Goal: Task Accomplishment & Management: Complete application form

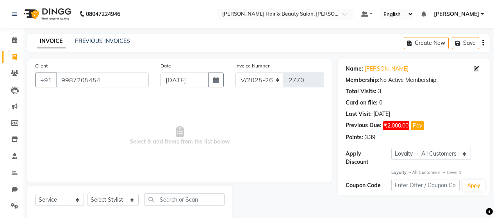
select select "7927"
select select "service"
select select "1: Object"
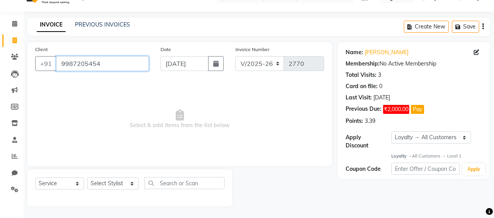
click at [119, 63] on input "9987205454" at bounding box center [102, 63] width 93 height 15
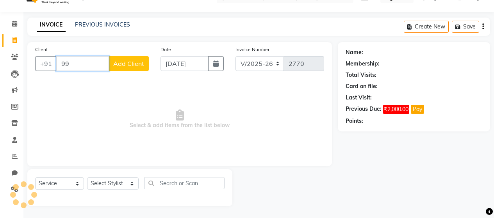
type input "9"
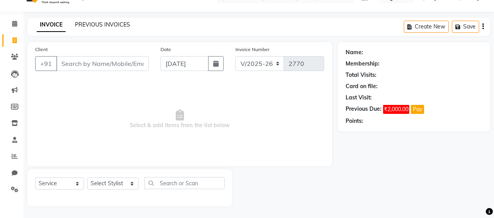
click at [86, 23] on link "PREVIOUS INVOICES" at bounding box center [102, 24] width 55 height 7
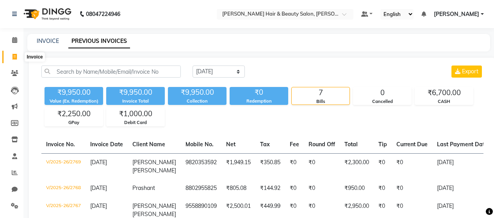
click at [15, 55] on icon at bounding box center [14, 57] width 4 height 6
select select "service"
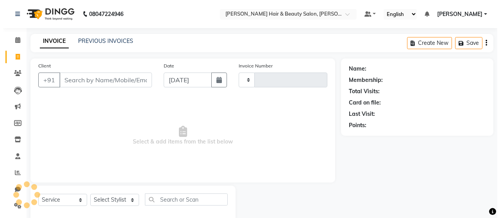
scroll to position [16, 0]
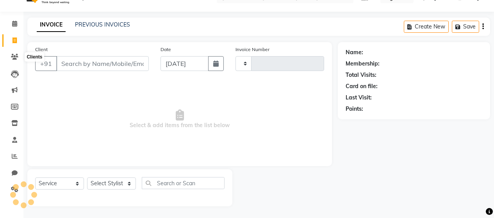
type input "2770"
select select "7927"
click at [100, 64] on input "Client" at bounding box center [102, 63] width 93 height 15
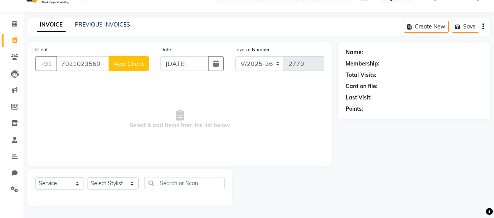
type input "7021023560"
click at [130, 65] on span "Add Client" at bounding box center [128, 64] width 31 height 8
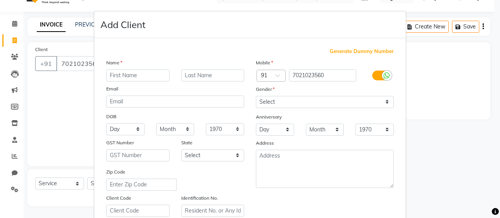
click at [145, 75] on input "text" at bounding box center [137, 76] width 63 height 12
type input "[PERSON_NAME]"
click at [205, 78] on input "text" at bounding box center [212, 76] width 63 height 12
type input "Bangadi"
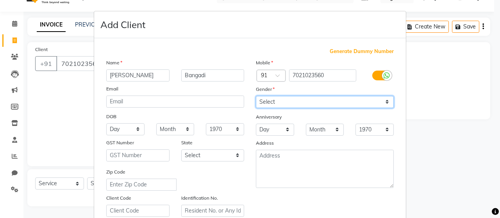
drag, startPoint x: 383, startPoint y: 101, endPoint x: 374, endPoint y: 103, distance: 10.1
click at [383, 101] on select "Select [DEMOGRAPHIC_DATA] [DEMOGRAPHIC_DATA] Other Prefer Not To Say" at bounding box center [325, 102] width 138 height 12
select select "[DEMOGRAPHIC_DATA]"
click at [256, 96] on select "Select [DEMOGRAPHIC_DATA] [DEMOGRAPHIC_DATA] Other Prefer Not To Say" at bounding box center [325, 102] width 138 height 12
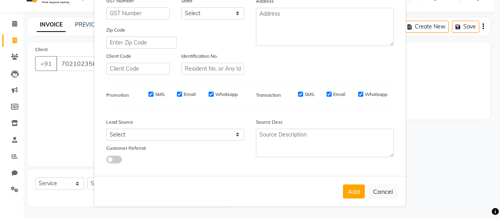
click at [148, 93] on input "SMS" at bounding box center [150, 94] width 5 height 5
checkbox input "false"
click at [177, 94] on input "Email" at bounding box center [179, 94] width 5 height 5
checkbox input "false"
click at [209, 94] on input "Whatsapp" at bounding box center [211, 94] width 5 height 5
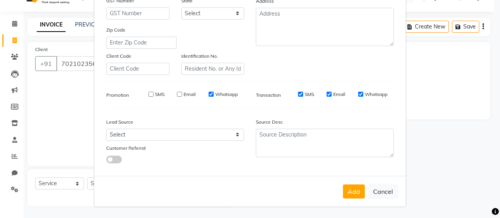
checkbox input "false"
click at [298, 95] on input "SMS" at bounding box center [300, 94] width 5 height 5
checkbox input "false"
click at [326, 93] on input "Email" at bounding box center [328, 94] width 5 height 5
checkbox input "false"
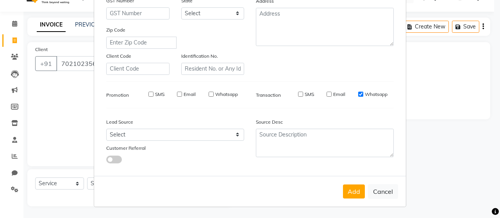
click at [358, 94] on input "Whatsapp" at bounding box center [360, 94] width 5 height 5
checkbox input "false"
click at [352, 194] on button "Add" at bounding box center [354, 192] width 22 height 14
select select
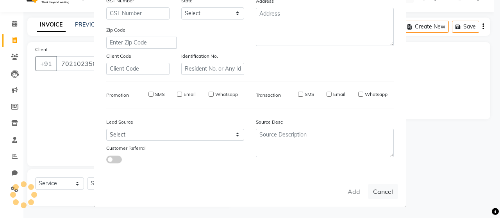
select select
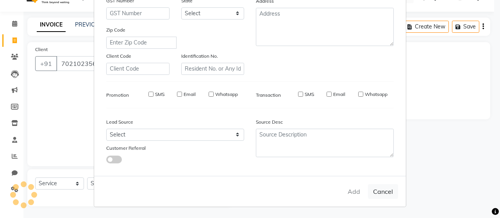
checkbox input "false"
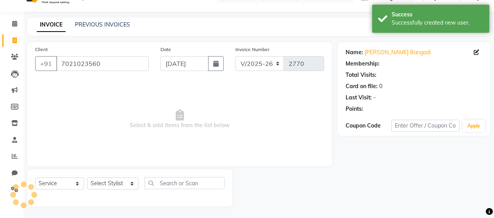
select select "1: Object"
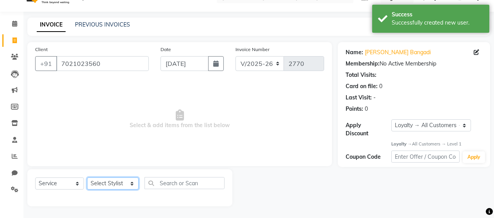
click at [130, 180] on select "Select Stylist [PERSON_NAME] Zibral [PERSON_NAME] [PERSON_NAME] [PERSON_NAME] […" at bounding box center [113, 184] width 52 height 12
select select "72246"
click at [87, 178] on select "Select Stylist [PERSON_NAME] Zibral [PERSON_NAME] [PERSON_NAME] [PERSON_NAME] […" at bounding box center [113, 184] width 52 height 12
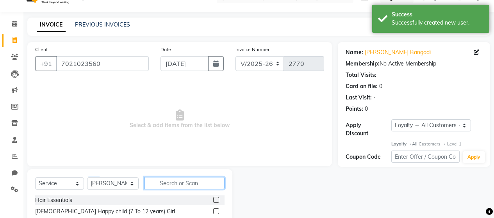
click at [192, 184] on input "text" at bounding box center [184, 183] width 80 height 12
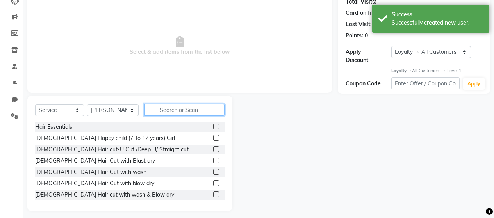
scroll to position [95, 0]
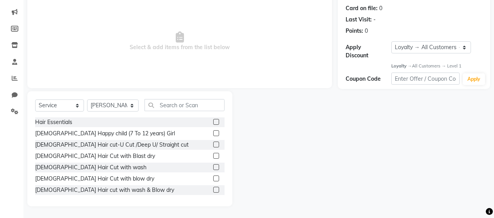
click at [213, 191] on label at bounding box center [216, 190] width 6 height 6
click at [213, 191] on input "checkbox" at bounding box center [215, 190] width 5 height 5
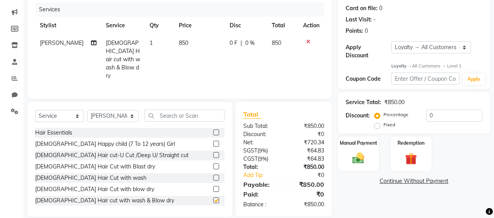
checkbox input "false"
click at [127, 110] on select "Select Stylist [PERSON_NAME] Zibral [PERSON_NAME] [PERSON_NAME] [PERSON_NAME] […" at bounding box center [113, 116] width 52 height 12
select select "88034"
click at [87, 110] on select "Select Stylist [PERSON_NAME] Zibral [PERSON_NAME] [PERSON_NAME] [PERSON_NAME] […" at bounding box center [113, 116] width 52 height 12
click at [181, 110] on input "text" at bounding box center [184, 116] width 80 height 12
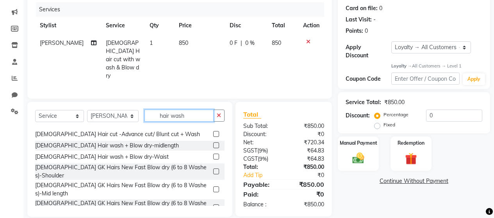
scroll to position [78, 0]
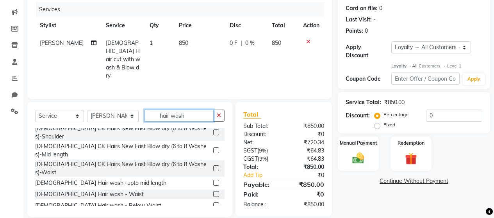
type input "hair wash"
click at [213, 191] on label at bounding box center [216, 194] width 6 height 6
click at [213, 192] on input "checkbox" at bounding box center [215, 194] width 5 height 5
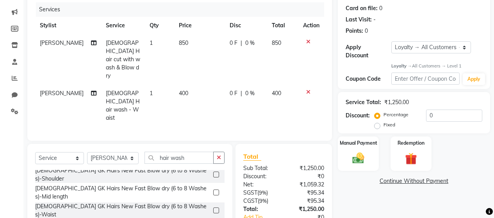
checkbox input "false"
click at [187, 85] on td "400" at bounding box center [199, 106] width 51 height 42
select select "88034"
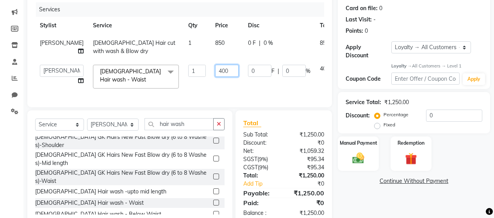
click at [215, 75] on input "400" at bounding box center [226, 71] width 23 height 12
type input "600"
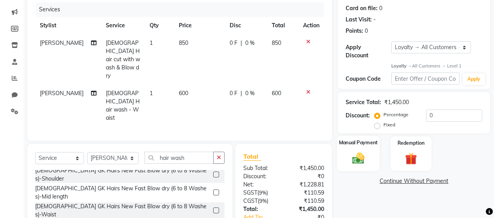
click at [360, 153] on img at bounding box center [358, 159] width 20 height 14
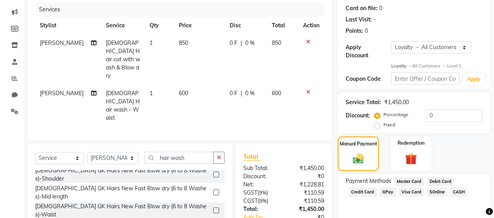
click at [451, 188] on span "CASH" at bounding box center [458, 192] width 17 height 9
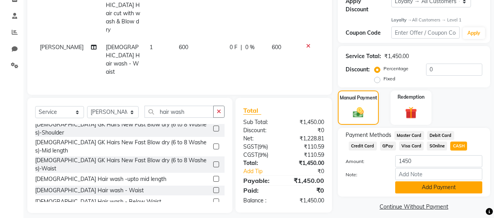
click at [417, 182] on button "Add Payment" at bounding box center [438, 188] width 87 height 12
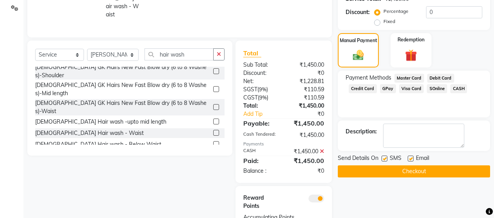
scroll to position [210, 0]
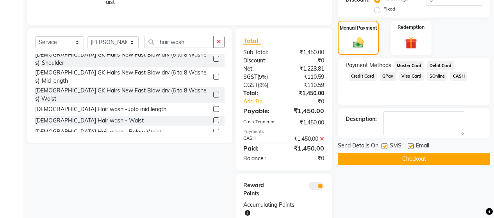
click at [384, 143] on label at bounding box center [385, 146] width 6 height 6
click at [384, 144] on input "checkbox" at bounding box center [384, 146] width 5 height 5
checkbox input "false"
click at [414, 142] on div "Email" at bounding box center [422, 147] width 28 height 10
click at [412, 143] on label at bounding box center [411, 146] width 6 height 6
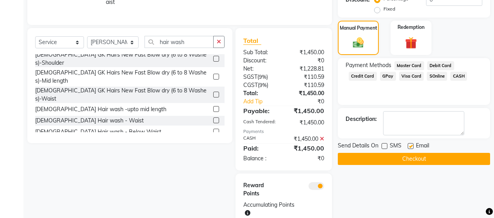
click at [412, 144] on input "checkbox" at bounding box center [410, 146] width 5 height 5
checkbox input "false"
click at [408, 154] on button "Checkout" at bounding box center [414, 159] width 152 height 12
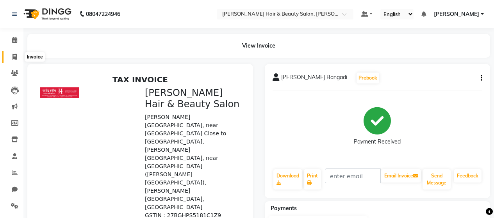
click at [13, 57] on icon at bounding box center [14, 57] width 4 height 6
select select "service"
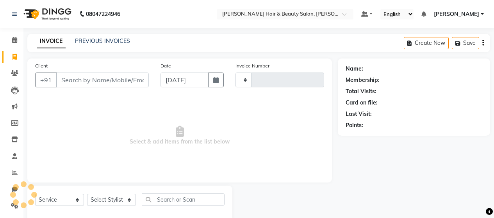
scroll to position [16, 0]
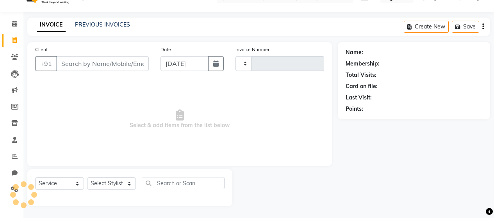
type input "2771"
select select "7927"
click at [80, 65] on input "Client" at bounding box center [102, 63] width 93 height 15
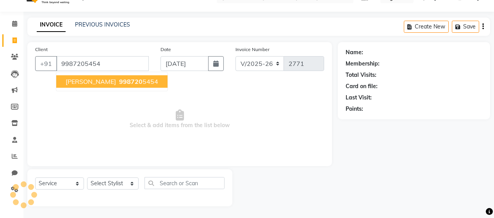
type input "9987205454"
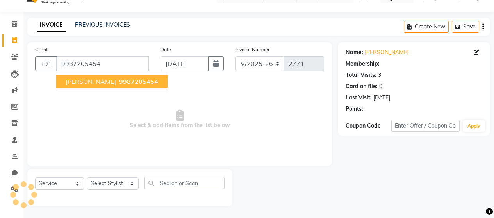
select select "1: Object"
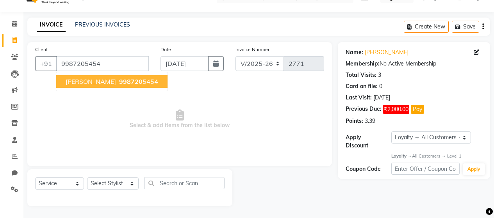
click at [86, 80] on span "[PERSON_NAME]" at bounding box center [91, 82] width 50 height 8
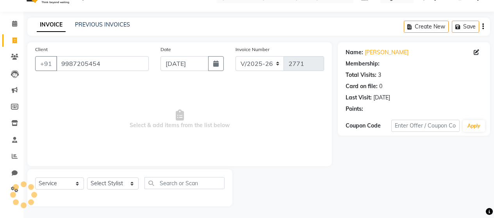
select select "1: Object"
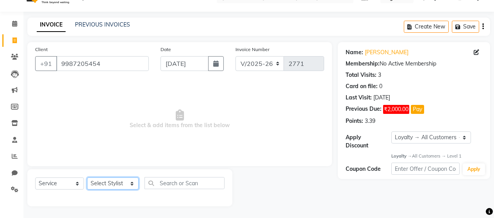
click at [127, 185] on select "Select Stylist [PERSON_NAME] Zibral [PERSON_NAME] [PERSON_NAME] [PERSON_NAME] […" at bounding box center [113, 184] width 52 height 12
select select "72245"
click at [87, 178] on select "Select Stylist [PERSON_NAME] Zibral [PERSON_NAME] [PERSON_NAME] [PERSON_NAME] […" at bounding box center [113, 184] width 52 height 12
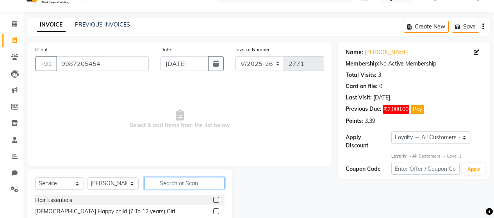
click at [192, 182] on input "text" at bounding box center [184, 183] width 80 height 12
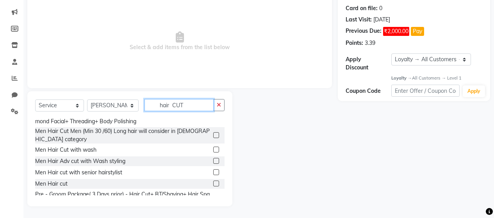
scroll to position [156, 0]
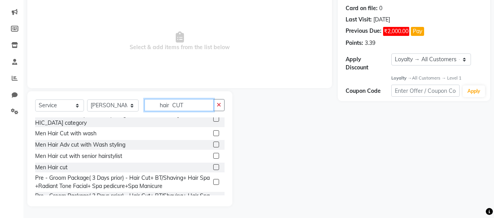
type input "hair CUT"
click at [213, 164] on label at bounding box center [216, 167] width 6 height 6
click at [213, 165] on input "checkbox" at bounding box center [215, 167] width 5 height 5
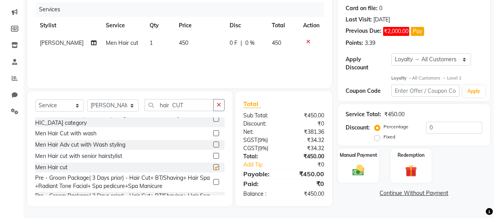
checkbox input "false"
click at [452, 122] on input "0" at bounding box center [454, 128] width 56 height 12
type input "20"
click at [358, 166] on img at bounding box center [358, 171] width 20 height 14
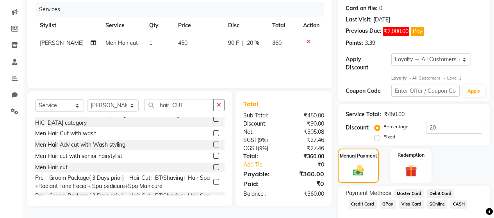
click at [455, 200] on span "CASH" at bounding box center [458, 204] width 17 height 9
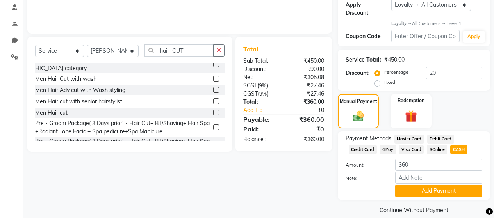
scroll to position [153, 0]
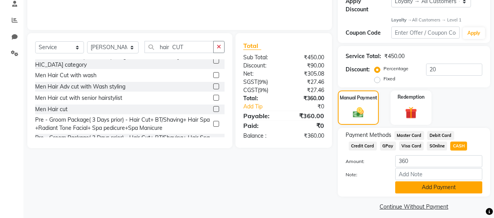
click at [418, 182] on button "Add Payment" at bounding box center [438, 188] width 87 height 12
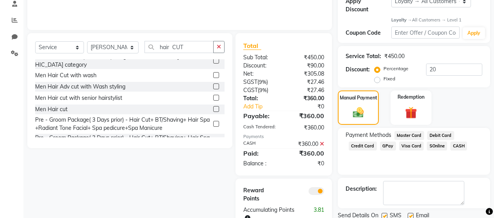
scroll to position [177, 0]
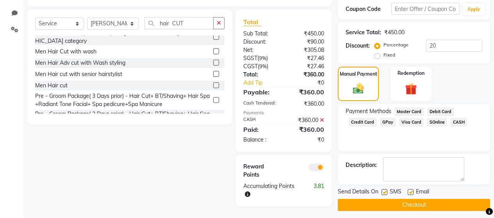
click at [385, 189] on label at bounding box center [385, 192] width 6 height 6
click at [385, 190] on input "checkbox" at bounding box center [384, 192] width 5 height 5
checkbox input "false"
click at [411, 189] on label at bounding box center [411, 192] width 6 height 6
click at [411, 190] on input "checkbox" at bounding box center [410, 192] width 5 height 5
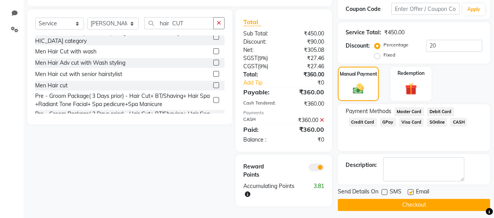
checkbox input "false"
click at [387, 202] on button "Checkout" at bounding box center [414, 205] width 152 height 12
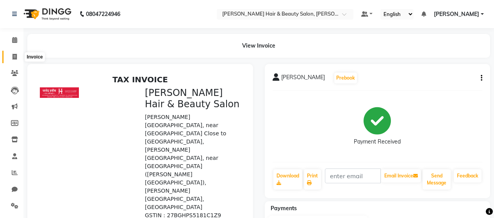
click at [14, 57] on icon at bounding box center [14, 57] width 4 height 6
select select "service"
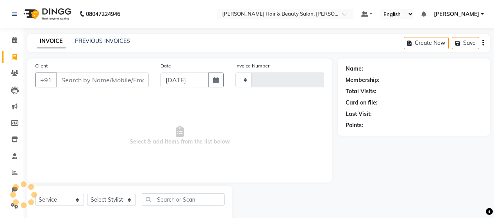
scroll to position [16, 0]
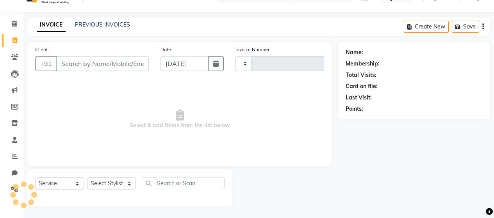
type input "2772"
select select "7927"
click at [103, 26] on link "PREVIOUS INVOICES" at bounding box center [102, 24] width 55 height 7
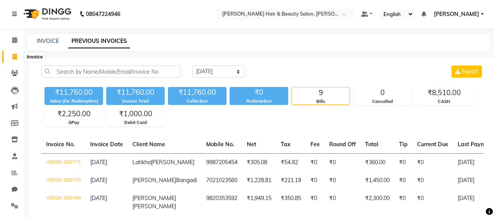
click at [16, 57] on icon at bounding box center [14, 57] width 4 height 6
select select "service"
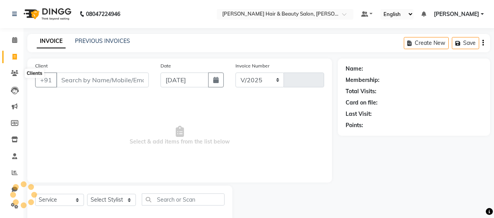
select select "7927"
type input "2772"
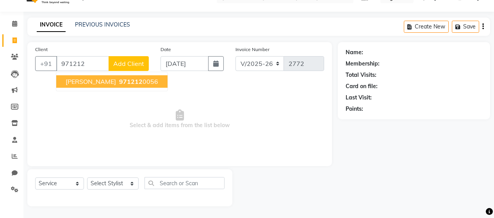
click at [119, 84] on span "971212" at bounding box center [130, 82] width 23 height 8
type input "9712120056"
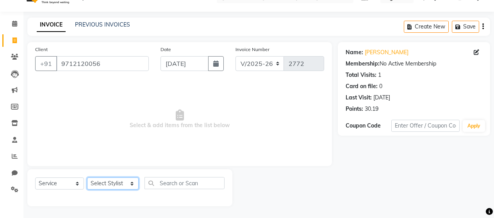
click at [130, 183] on select "Select Stylist [PERSON_NAME] Zibral [PERSON_NAME] [PERSON_NAME] [PERSON_NAME] […" at bounding box center [113, 184] width 52 height 12
select select "72244"
click at [87, 178] on select "Select Stylist [PERSON_NAME] Zibral [PERSON_NAME] [PERSON_NAME] [PERSON_NAME] […" at bounding box center [113, 184] width 52 height 12
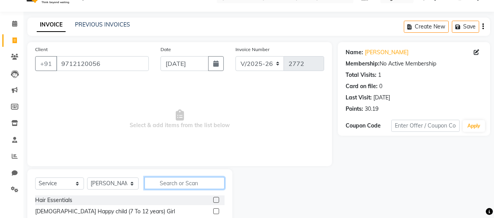
click at [187, 180] on input "text" at bounding box center [184, 183] width 80 height 12
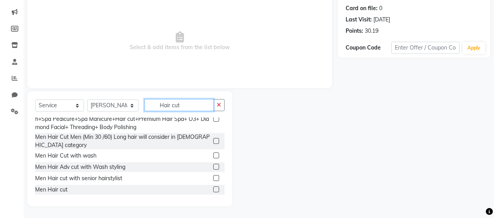
scroll to position [156, 0]
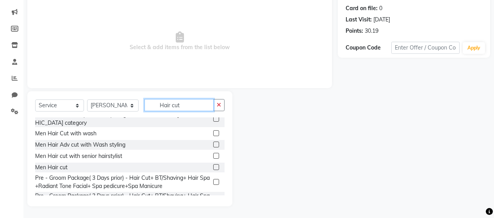
type input "Hair cut"
click at [213, 164] on label at bounding box center [216, 167] width 6 height 6
click at [213, 165] on input "checkbox" at bounding box center [215, 167] width 5 height 5
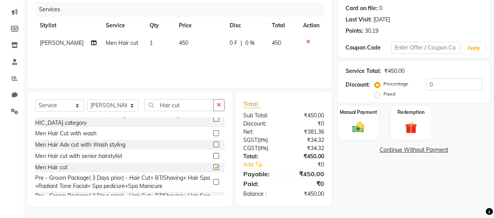
checkbox input "false"
click at [188, 105] on input "Hair cut" at bounding box center [178, 105] width 69 height 12
type input "H"
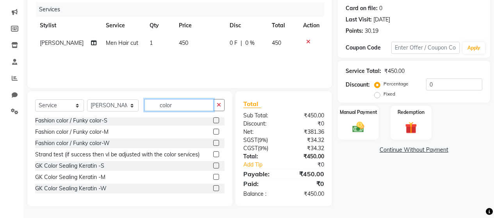
scroll to position [267, 0]
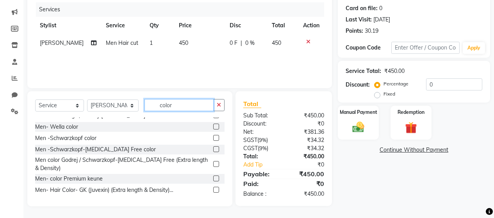
type input "color"
click at [213, 126] on label at bounding box center [216, 127] width 6 height 6
click at [213, 126] on input "checkbox" at bounding box center [215, 127] width 5 height 5
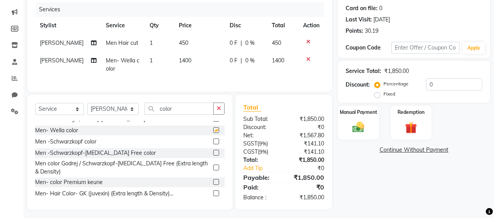
checkbox input "false"
click at [180, 57] on span "1400" at bounding box center [185, 60] width 12 height 7
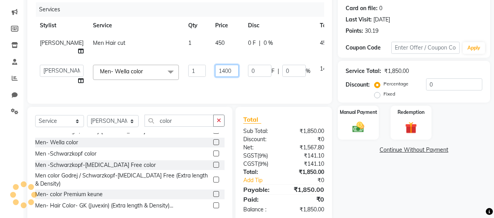
click at [215, 77] on input "1400" at bounding box center [226, 71] width 23 height 12
type input "1300"
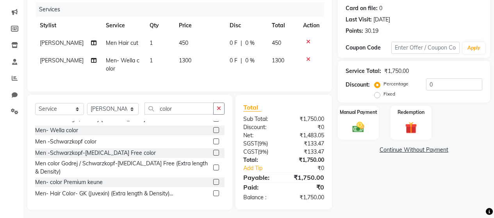
click at [236, 92] on div "Client [PHONE_NUMBER] Date [DATE] Invoice Number V/2025 V/[PHONE_NUMBER] Servic…" at bounding box center [179, 28] width 305 height 128
click at [359, 129] on img at bounding box center [358, 127] width 20 height 14
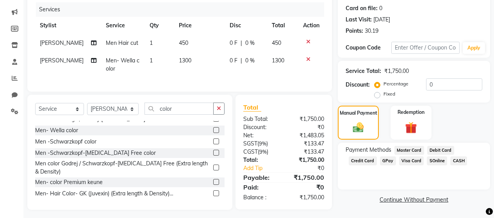
click at [386, 161] on span "GPay" at bounding box center [388, 161] width 16 height 9
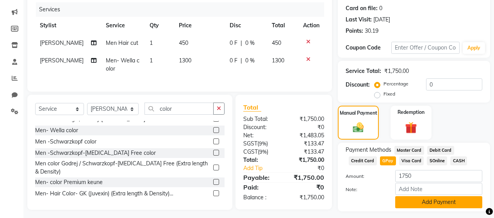
click at [421, 205] on button "Add Payment" at bounding box center [438, 202] width 87 height 12
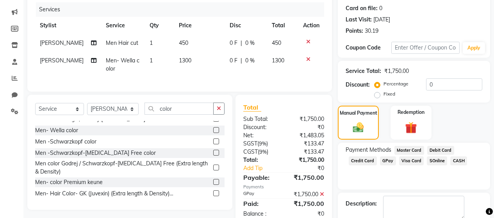
scroll to position [138, 0]
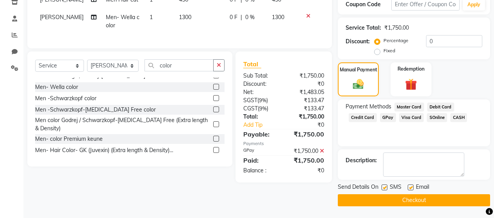
click at [384, 187] on label at bounding box center [385, 188] width 6 height 6
click at [384, 187] on input "checkbox" at bounding box center [384, 187] width 5 height 5
checkbox input "false"
click at [412, 187] on label at bounding box center [411, 188] width 6 height 6
click at [412, 187] on input "checkbox" at bounding box center [410, 187] width 5 height 5
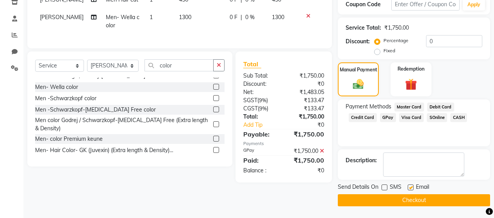
checkbox input "false"
click at [408, 199] on button "Checkout" at bounding box center [414, 200] width 152 height 12
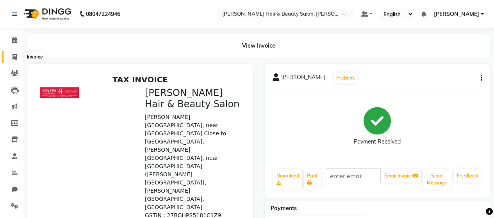
click at [15, 55] on icon at bounding box center [14, 57] width 4 height 6
select select "service"
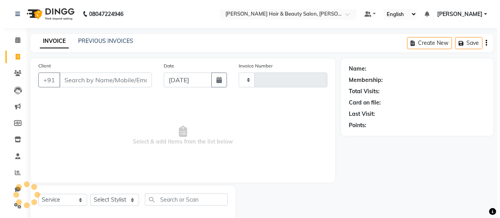
scroll to position [16, 0]
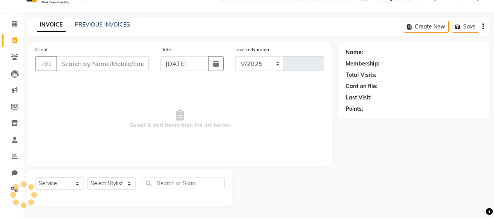
select select "7927"
type input "2773"
click at [70, 61] on input "Client" at bounding box center [102, 63] width 93 height 15
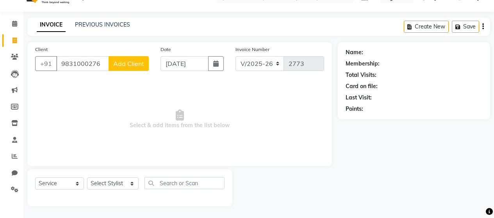
type input "9831000276"
click at [121, 64] on span "Add Client" at bounding box center [128, 64] width 31 height 8
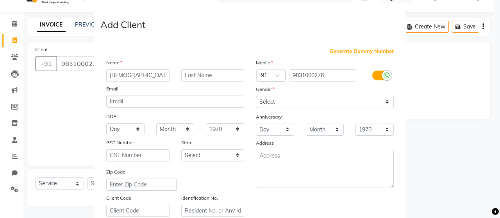
type input "[DEMOGRAPHIC_DATA]"
click at [214, 75] on input "text" at bounding box center [212, 76] width 63 height 12
type input "Kothari"
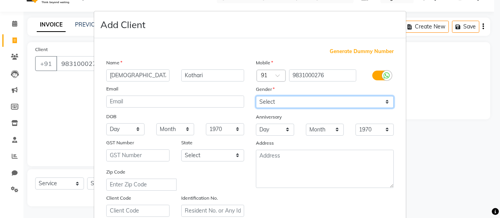
drag, startPoint x: 383, startPoint y: 102, endPoint x: 360, endPoint y: 108, distance: 23.7
click at [383, 102] on select "Select [DEMOGRAPHIC_DATA] [DEMOGRAPHIC_DATA] Other Prefer Not To Say" at bounding box center [325, 102] width 138 height 12
select select "[DEMOGRAPHIC_DATA]"
click at [256, 96] on select "Select [DEMOGRAPHIC_DATA] [DEMOGRAPHIC_DATA] Other Prefer Not To Say" at bounding box center [325, 102] width 138 height 12
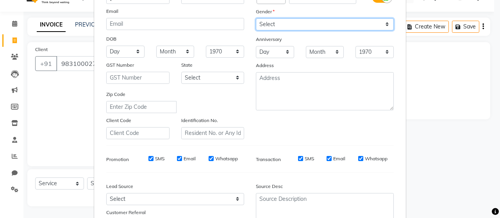
scroll to position [78, 0]
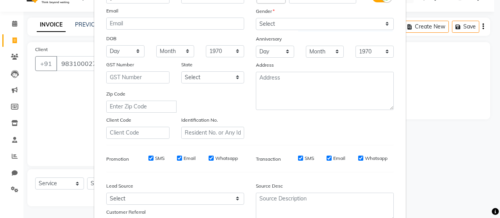
click at [155, 157] on label "SMS" at bounding box center [159, 158] width 9 height 7
click at [153, 157] on input "SMS" at bounding box center [150, 158] width 5 height 5
checkbox input "false"
click at [186, 158] on label "Email" at bounding box center [190, 158] width 12 height 7
click at [182, 158] on input "Email" at bounding box center [179, 158] width 5 height 5
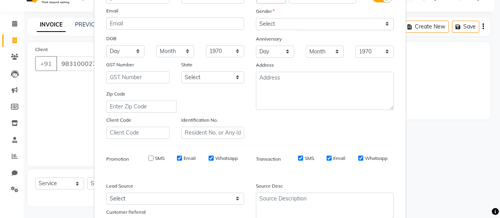
checkbox input "false"
click at [220, 159] on label "Whatsapp" at bounding box center [226, 158] width 23 height 7
click at [214, 159] on input "Whatsapp" at bounding box center [211, 158] width 5 height 5
checkbox input "false"
click at [309, 157] on label "SMS" at bounding box center [309, 158] width 9 height 7
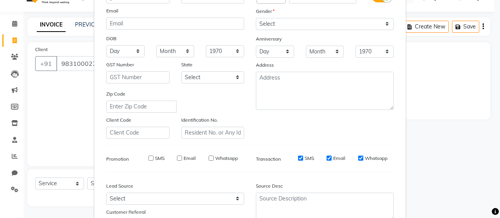
click at [303, 157] on input "SMS" at bounding box center [300, 158] width 5 height 5
checkbox input "false"
click at [335, 159] on label "Email" at bounding box center [339, 158] width 12 height 7
click at [332, 159] on input "Email" at bounding box center [328, 158] width 5 height 5
checkbox input "false"
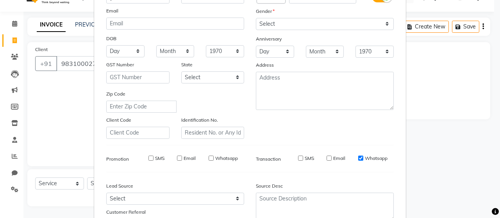
click at [367, 156] on label "Whatsapp" at bounding box center [376, 158] width 23 height 7
click at [363, 156] on input "Whatsapp" at bounding box center [360, 158] width 5 height 5
checkbox input "false"
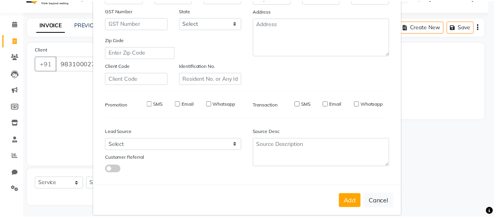
scroll to position [142, 0]
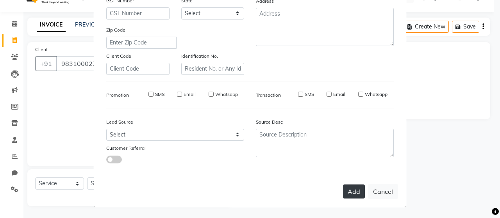
click at [350, 194] on button "Add" at bounding box center [354, 192] width 22 height 14
select select
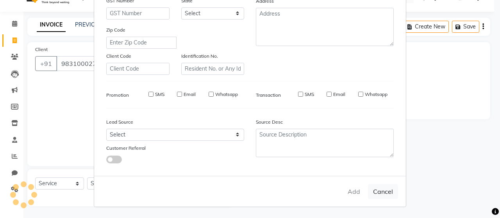
select select
checkbox input "false"
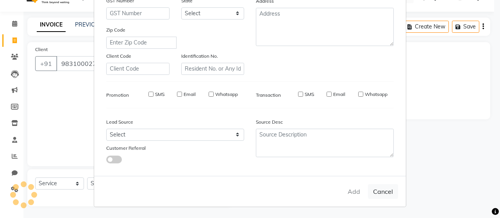
checkbox input "false"
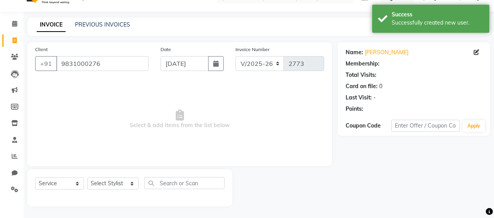
select select "1: Object"
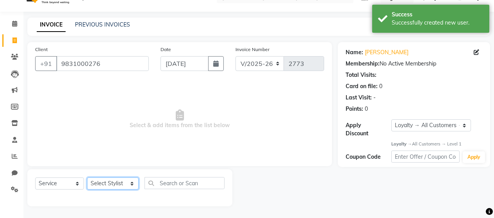
click at [131, 184] on select "Select Stylist [PERSON_NAME] Zibral [PERSON_NAME] [PERSON_NAME] [PERSON_NAME] […" at bounding box center [113, 184] width 52 height 12
select select "72241"
click at [87, 178] on select "Select Stylist [PERSON_NAME] Zibral [PERSON_NAME] [PERSON_NAME] [PERSON_NAME] […" at bounding box center [113, 184] width 52 height 12
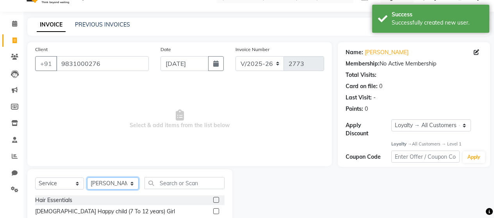
scroll to position [95, 0]
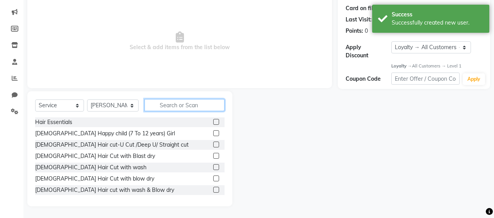
click at [183, 103] on input "text" at bounding box center [184, 105] width 80 height 12
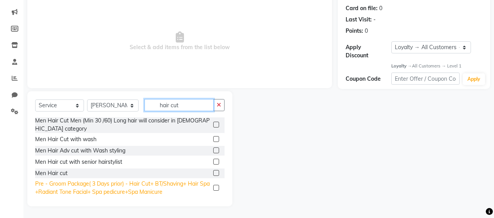
scroll to position [157, 0]
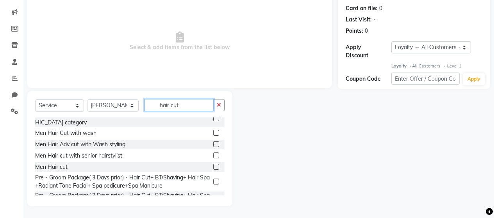
type input "hair cut"
click at [213, 164] on label at bounding box center [216, 167] width 6 height 6
click at [213, 165] on input "checkbox" at bounding box center [215, 167] width 5 height 5
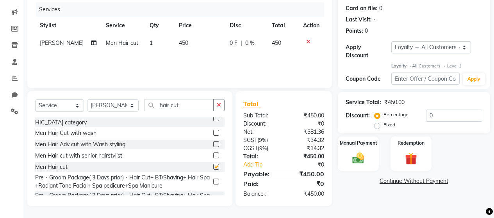
checkbox input "false"
click at [184, 106] on input "hair cut" at bounding box center [178, 105] width 69 height 12
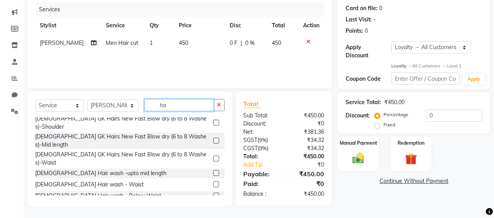
type input "h"
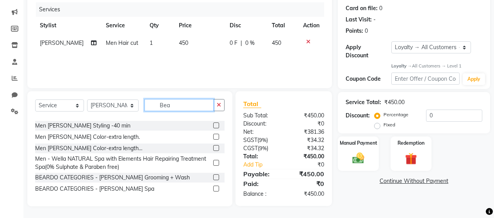
scroll to position [0, 0]
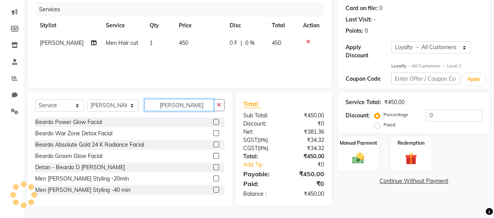
type input "[PERSON_NAME]"
click at [213, 178] on label at bounding box center [216, 179] width 6 height 6
click at [213, 178] on input "checkbox" at bounding box center [215, 179] width 5 height 5
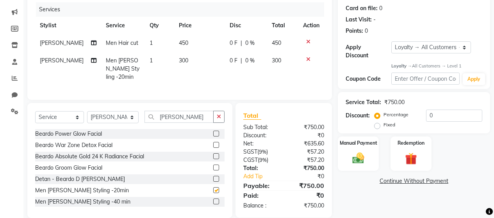
checkbox input "false"
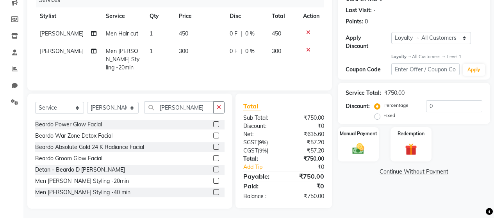
click at [185, 34] on td "450" at bounding box center [199, 34] width 51 height 18
select select "72241"
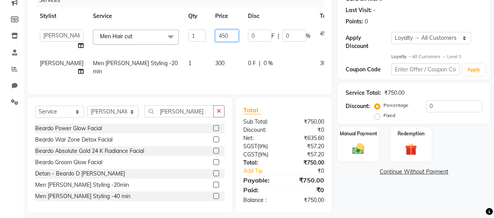
click at [215, 36] on input "450" at bounding box center [226, 36] width 23 height 12
type input "400"
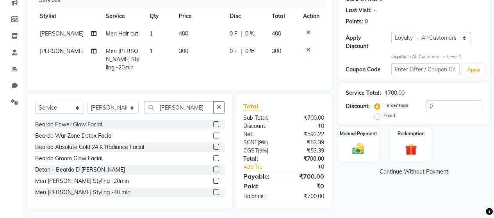
click at [267, 51] on tbody "[PERSON_NAME] Men Hair cut 1 400 0 F | 0 % 400 [PERSON_NAME] Men [PERSON_NAME] …" at bounding box center [179, 51] width 289 height 52
click at [186, 56] on td "300" at bounding box center [199, 60] width 51 height 34
select select "72241"
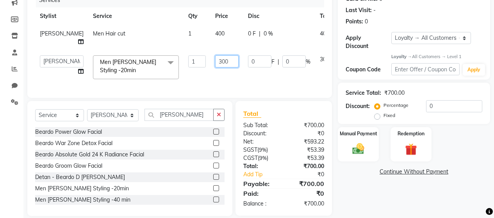
click at [215, 68] on input "300" at bounding box center [226, 61] width 23 height 12
type input "3"
type input "275"
click at [237, 83] on div "Client [PHONE_NUMBER] Date [DATE] Invoice Number V/2025 V/[PHONE_NUMBER] Servic…" at bounding box center [179, 26] width 305 height 143
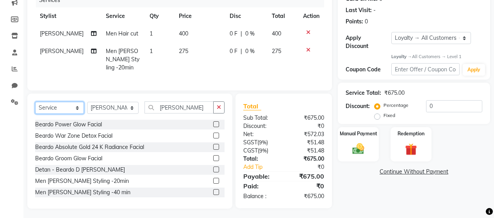
click at [77, 107] on select "Select Service Product Membership Package Voucher Prepaid Gift Card" at bounding box center [59, 108] width 49 height 12
select select "product"
click at [35, 102] on select "Select Service Product Membership Package Voucher Prepaid Gift Card" at bounding box center [59, 108] width 49 height 12
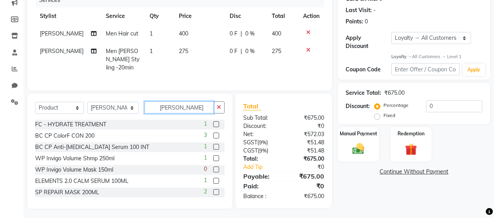
click at [196, 104] on input "[PERSON_NAME]" at bounding box center [178, 108] width 69 height 12
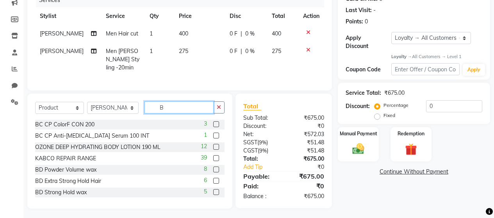
type input "B"
click at [213, 168] on label at bounding box center [216, 170] width 6 height 6
click at [213, 168] on input "checkbox" at bounding box center [215, 170] width 5 height 5
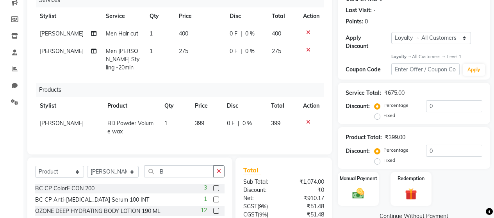
checkbox input "false"
click at [207, 117] on td "399" at bounding box center [206, 128] width 32 height 26
select select "72241"
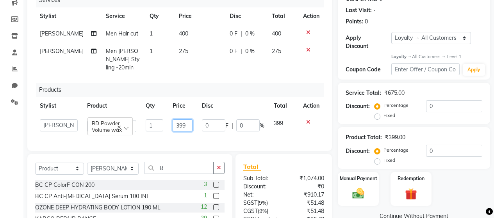
click at [191, 119] on input "399" at bounding box center [183, 125] width 20 height 12
type input "3"
type input "380"
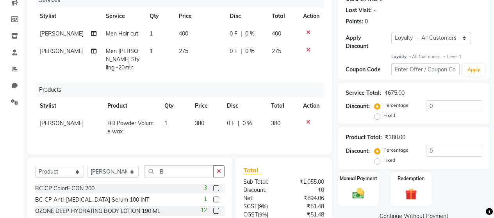
click at [243, 97] on th "Disc" at bounding box center [244, 106] width 44 height 18
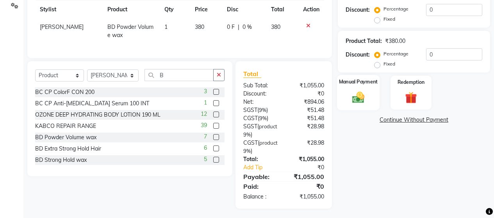
click at [359, 91] on img at bounding box center [358, 98] width 20 height 14
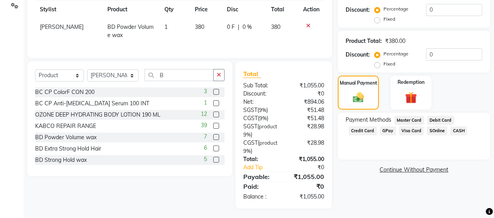
click at [385, 127] on span "GPay" at bounding box center [388, 131] width 16 height 9
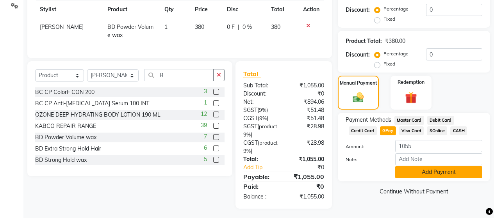
click at [412, 166] on button "Add Payment" at bounding box center [438, 172] width 87 height 12
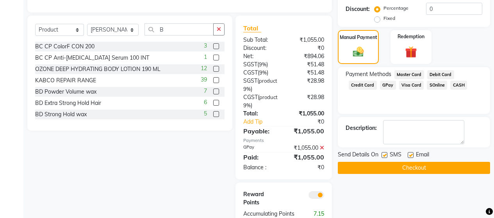
scroll to position [271, 0]
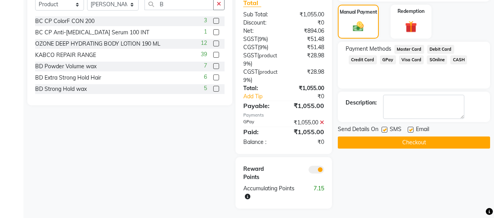
click at [385, 127] on label at bounding box center [385, 130] width 6 height 6
click at [385, 128] on input "checkbox" at bounding box center [384, 130] width 5 height 5
checkbox input "false"
click at [410, 127] on label at bounding box center [411, 130] width 6 height 6
click at [410, 128] on input "checkbox" at bounding box center [410, 130] width 5 height 5
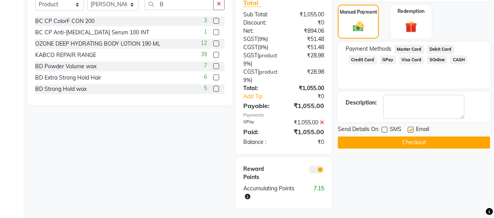
checkbox input "false"
click at [411, 137] on button "Checkout" at bounding box center [414, 143] width 152 height 12
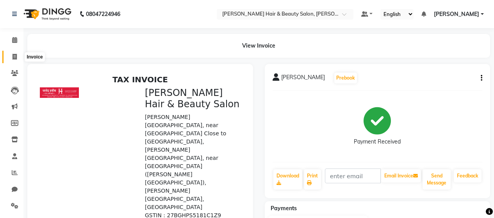
click at [14, 56] on icon at bounding box center [14, 57] width 4 height 6
select select "service"
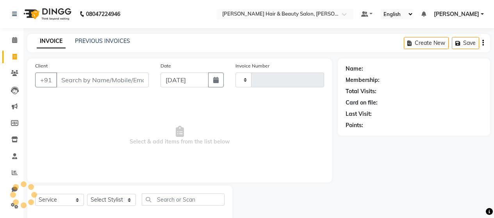
scroll to position [16, 0]
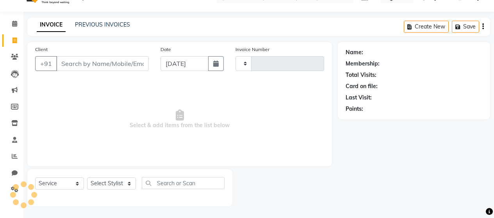
type input "2774"
select select "7927"
click at [104, 25] on link "PREVIOUS INVOICES" at bounding box center [102, 24] width 55 height 7
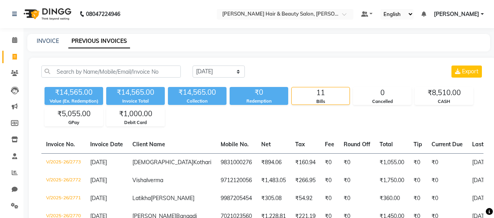
click at [309, 68] on div "[DATE] [DATE] Custom Range Export" at bounding box center [338, 72] width 291 height 12
click at [239, 70] on select "[DATE] [DATE] Custom Range" at bounding box center [219, 72] width 52 height 12
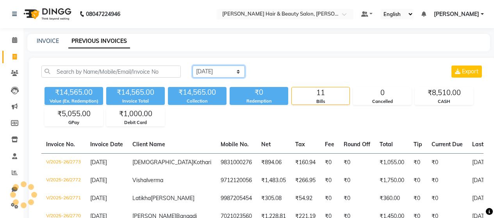
select select "[DATE]"
click at [193, 66] on select "[DATE] [DATE] Custom Range" at bounding box center [219, 72] width 52 height 12
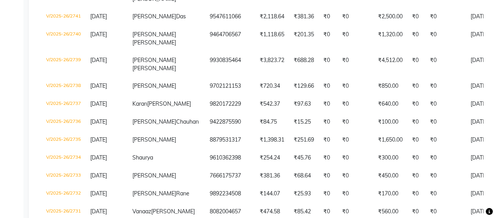
scroll to position [781, 0]
